Goal: Communication & Community: Share content

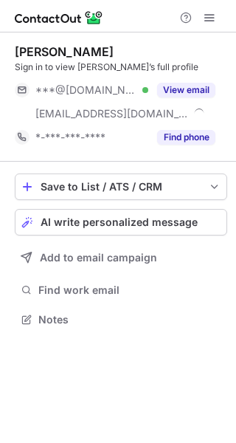
scroll to position [310, 236]
click at [194, 85] on button "View email" at bounding box center [186, 90] width 58 height 15
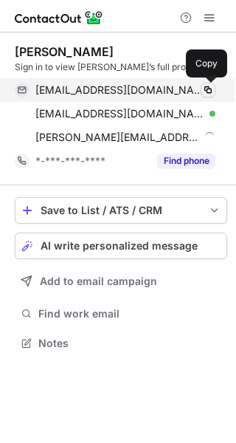
click at [210, 87] on span at bounding box center [208, 90] width 12 height 12
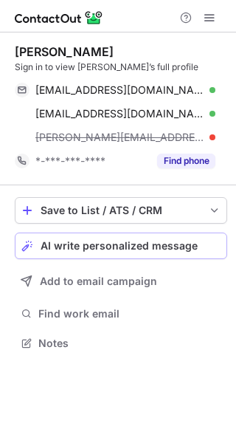
click at [165, 247] on span "AI write personalized message" at bounding box center [119, 246] width 157 height 12
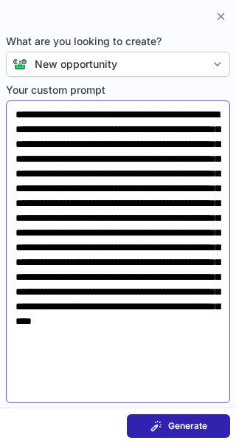
scroll to position [0, 0]
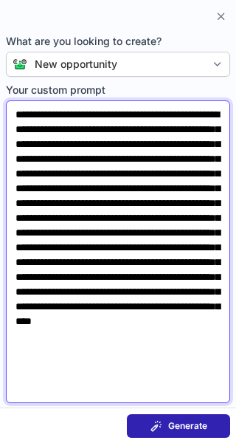
drag, startPoint x: 72, startPoint y: 177, endPoint x: 19, endPoint y: 178, distance: 52.5
click at [19, 178] on textarea "**********" at bounding box center [118, 251] width 225 height 303
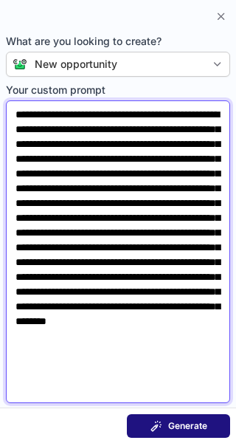
type textarea "**********"
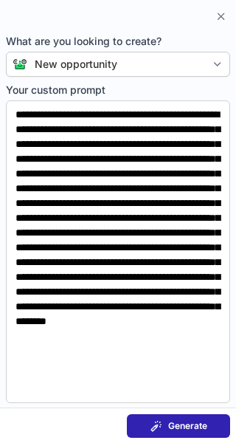
click at [168, 434] on button "Generate" at bounding box center [178, 426] width 103 height 24
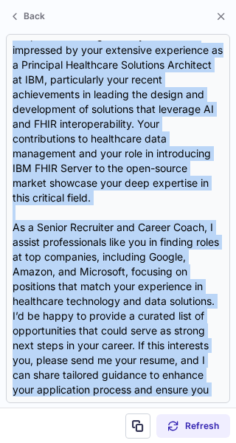
scroll to position [220, 0]
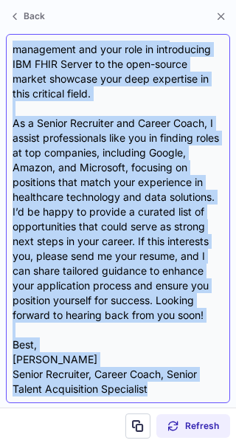
drag, startPoint x: 16, startPoint y: 120, endPoint x: 98, endPoint y: 358, distance: 252.3
click at [98, 358] on div "Subject: Exciting Opportunities to Leverage Your Expertise Body: Hi [PERSON_NAM…" at bounding box center [118, 219] width 211 height 356
copy div "Lo Ipsumdo, S amet cons adipisc elits doe temp! I’u laboreetd ma aliq enimadmin…"
